Goal: Navigation & Orientation: Find specific page/section

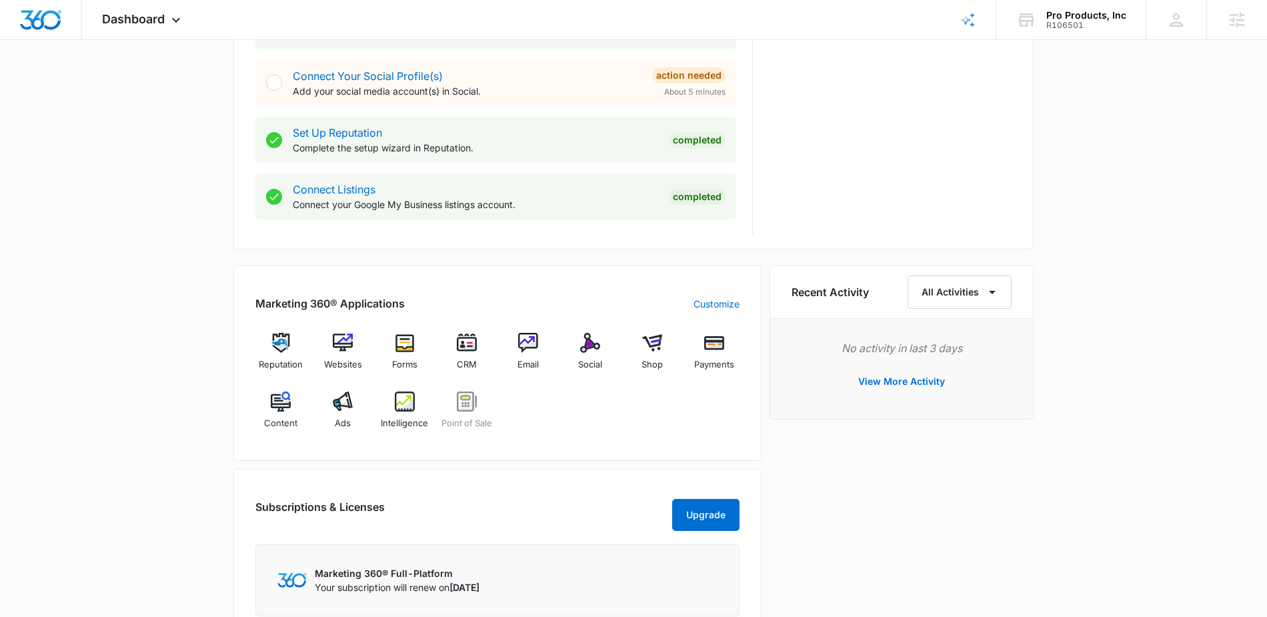
scroll to position [609, 0]
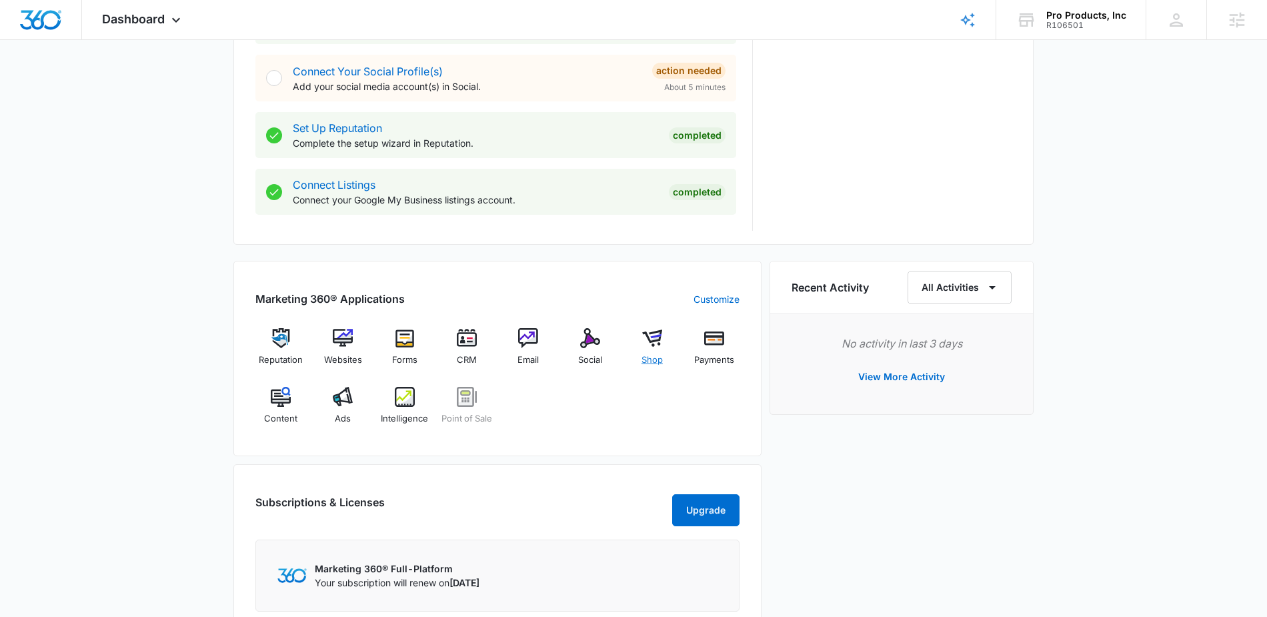
click at [655, 336] on img at bounding box center [652, 338] width 20 height 20
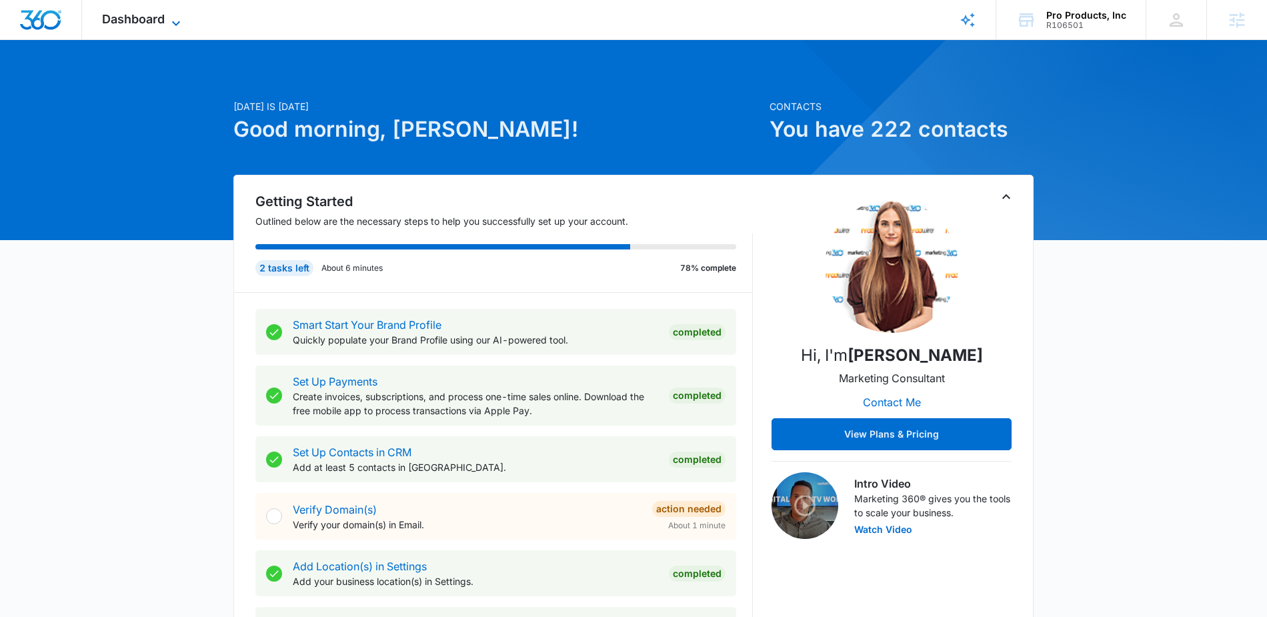
click at [175, 23] on icon at bounding box center [176, 23] width 8 height 5
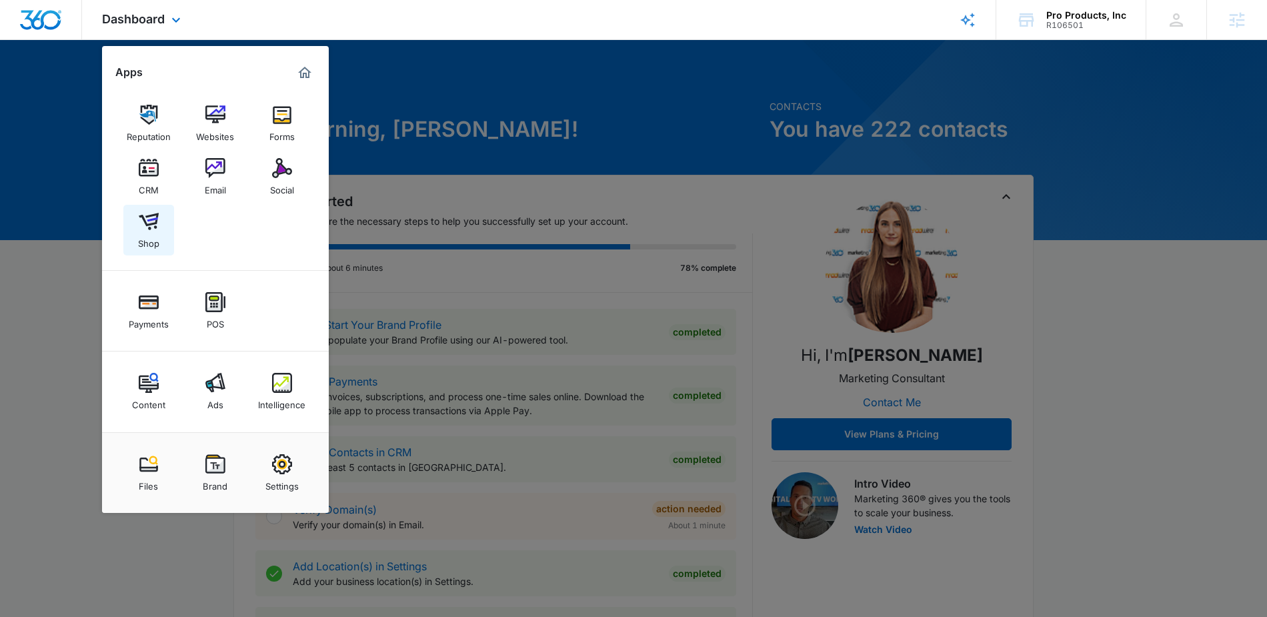
click at [154, 229] on img at bounding box center [149, 221] width 20 height 20
